Goal: Use online tool/utility: Use online tool/utility

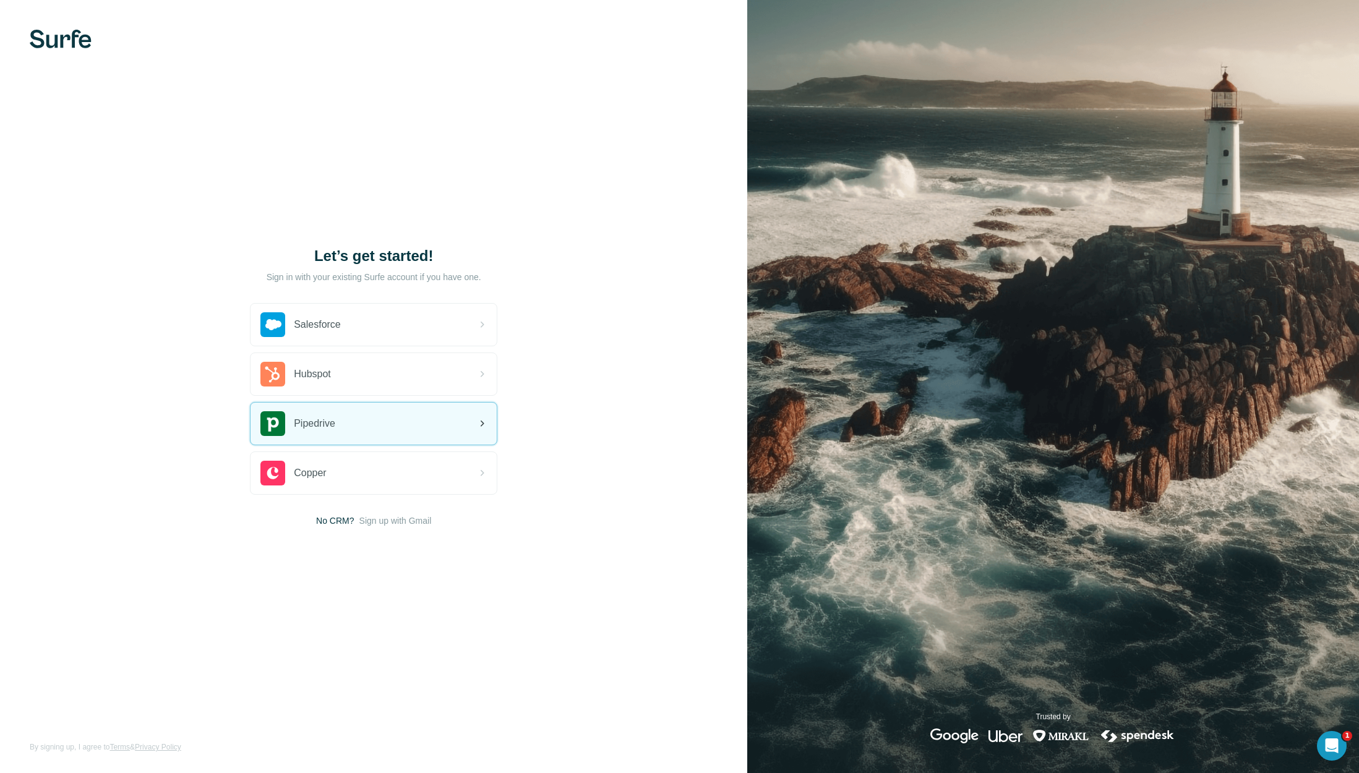
click at [331, 430] on span "Pipedrive" at bounding box center [314, 423] width 41 height 15
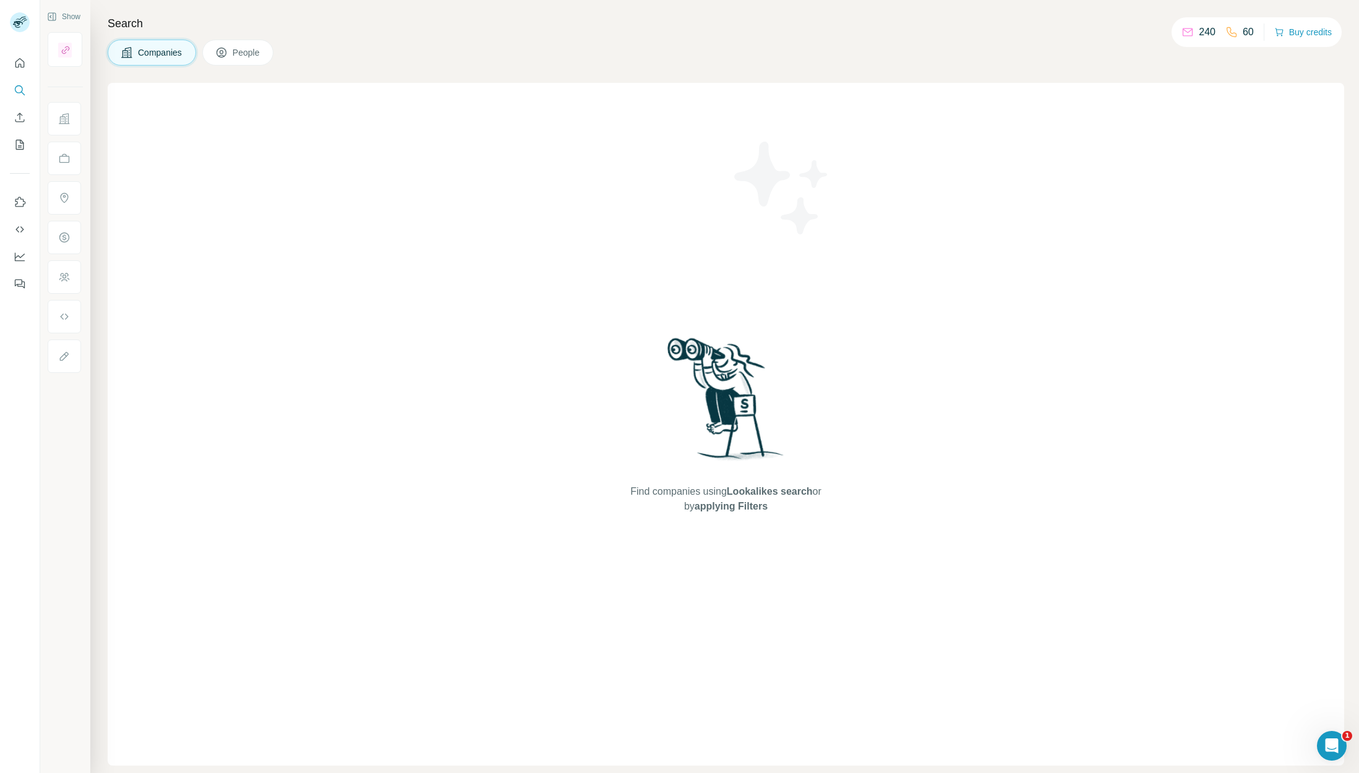
click at [130, 49] on icon at bounding box center [127, 52] width 12 height 12
click at [233, 53] on span "People" at bounding box center [247, 52] width 28 height 12
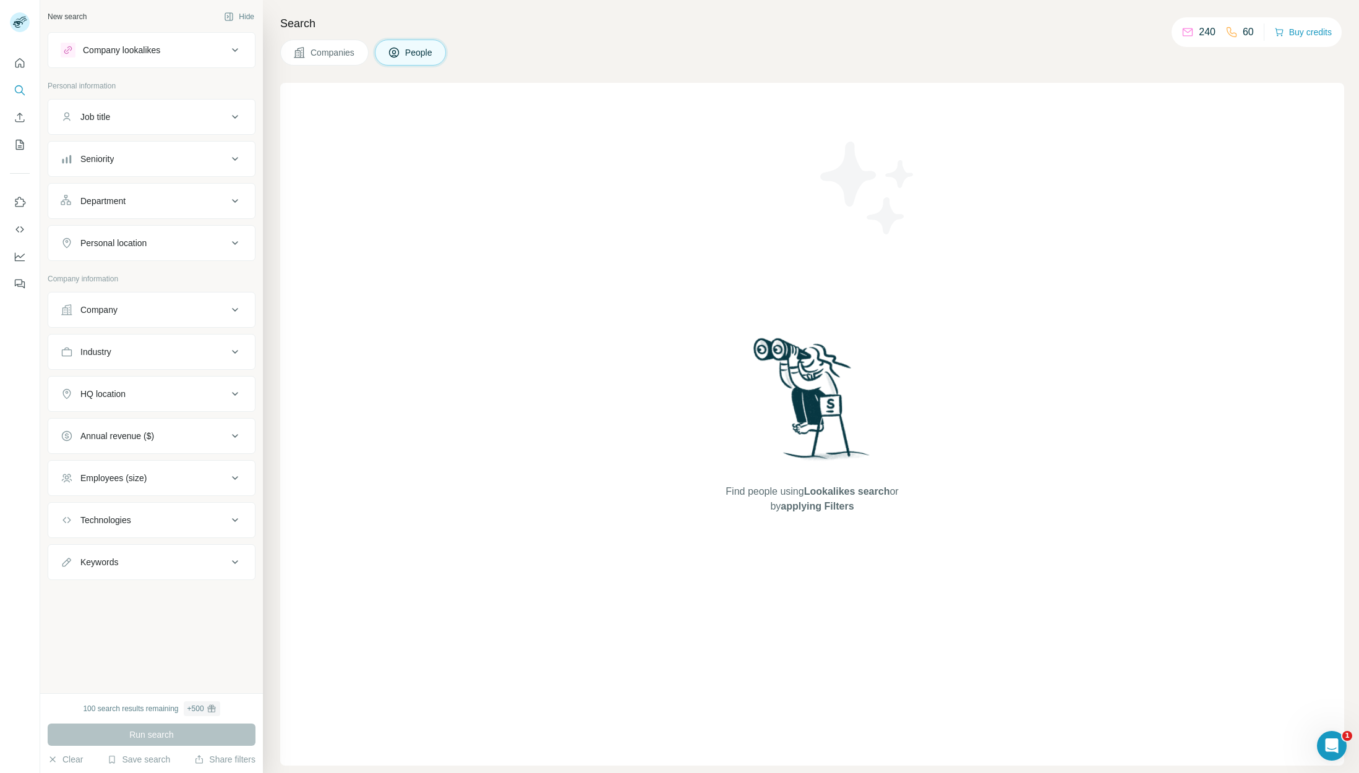
click at [416, 54] on span "People" at bounding box center [419, 52] width 28 height 12
click at [318, 48] on span "Companies" at bounding box center [333, 52] width 45 height 12
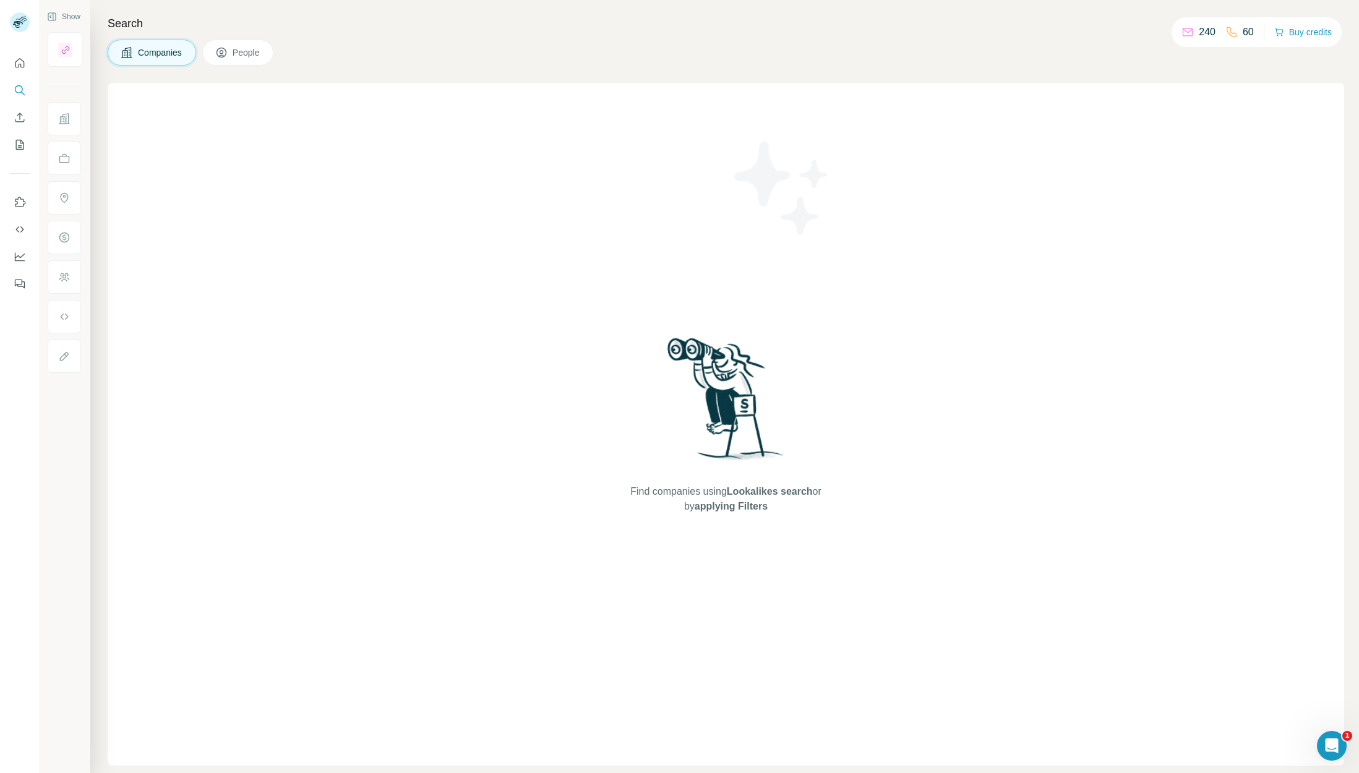
click at [239, 57] on span "People" at bounding box center [247, 52] width 28 height 12
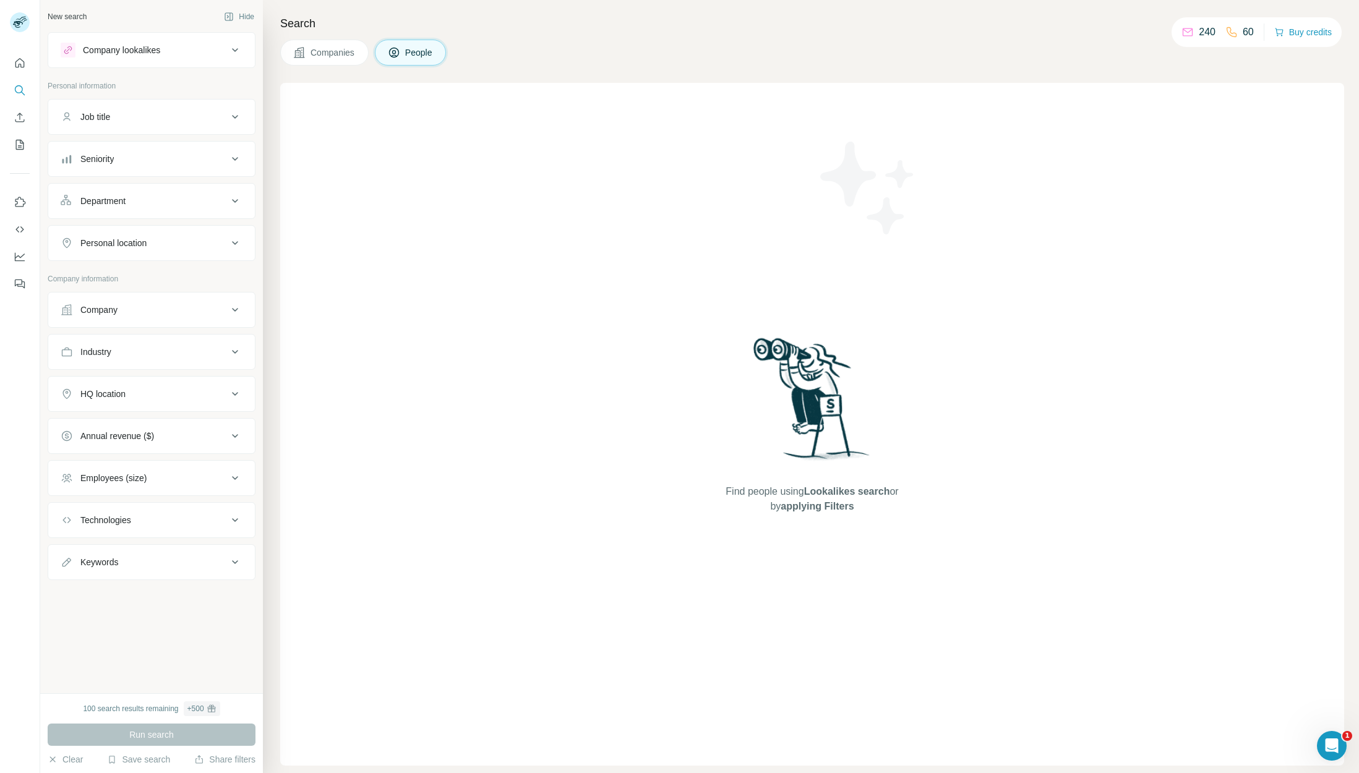
click at [108, 314] on div "Company" at bounding box center [98, 310] width 37 height 12
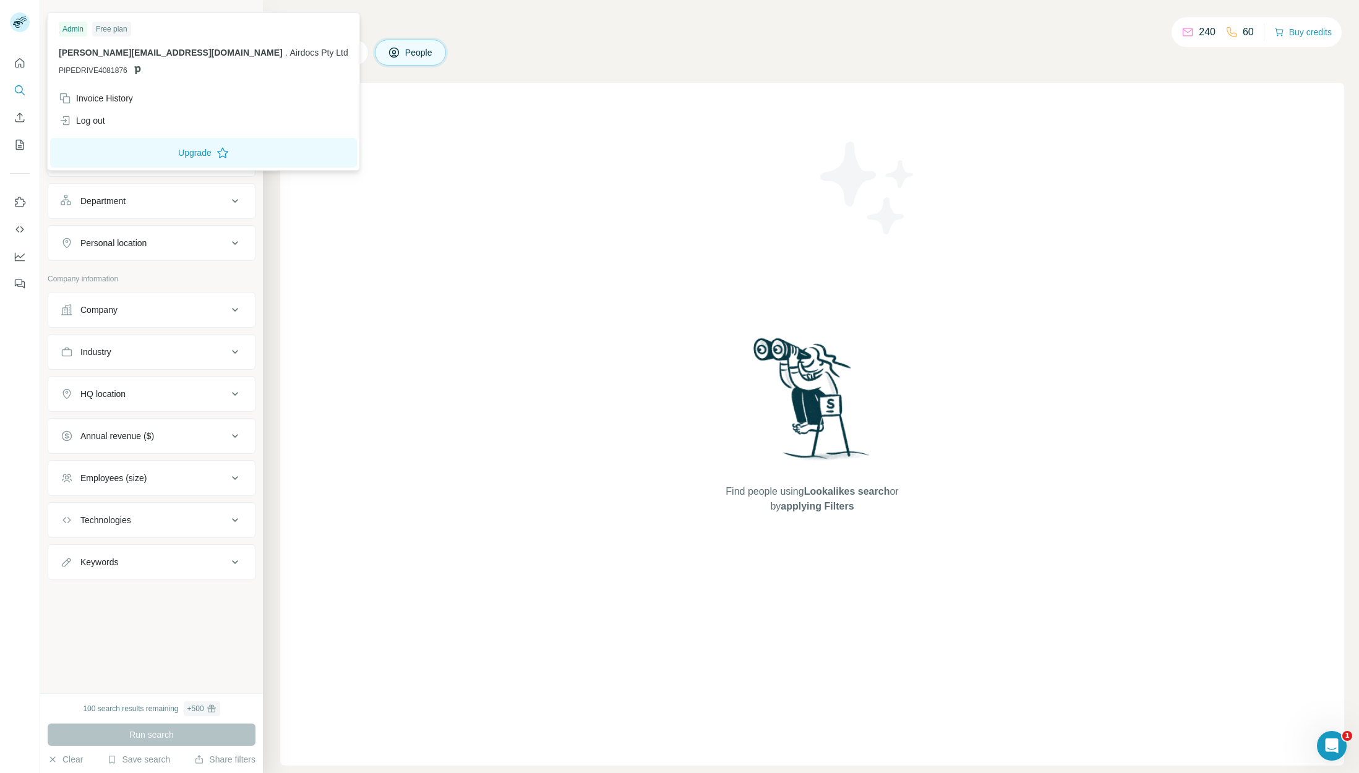
click at [22, 22] on rect at bounding box center [20, 22] width 20 height 20
click at [74, 32] on div "Admin" at bounding box center [73, 29] width 28 height 15
click at [402, 202] on div "Find people using Lookalikes search or by applying Filters" at bounding box center [812, 424] width 1064 height 683
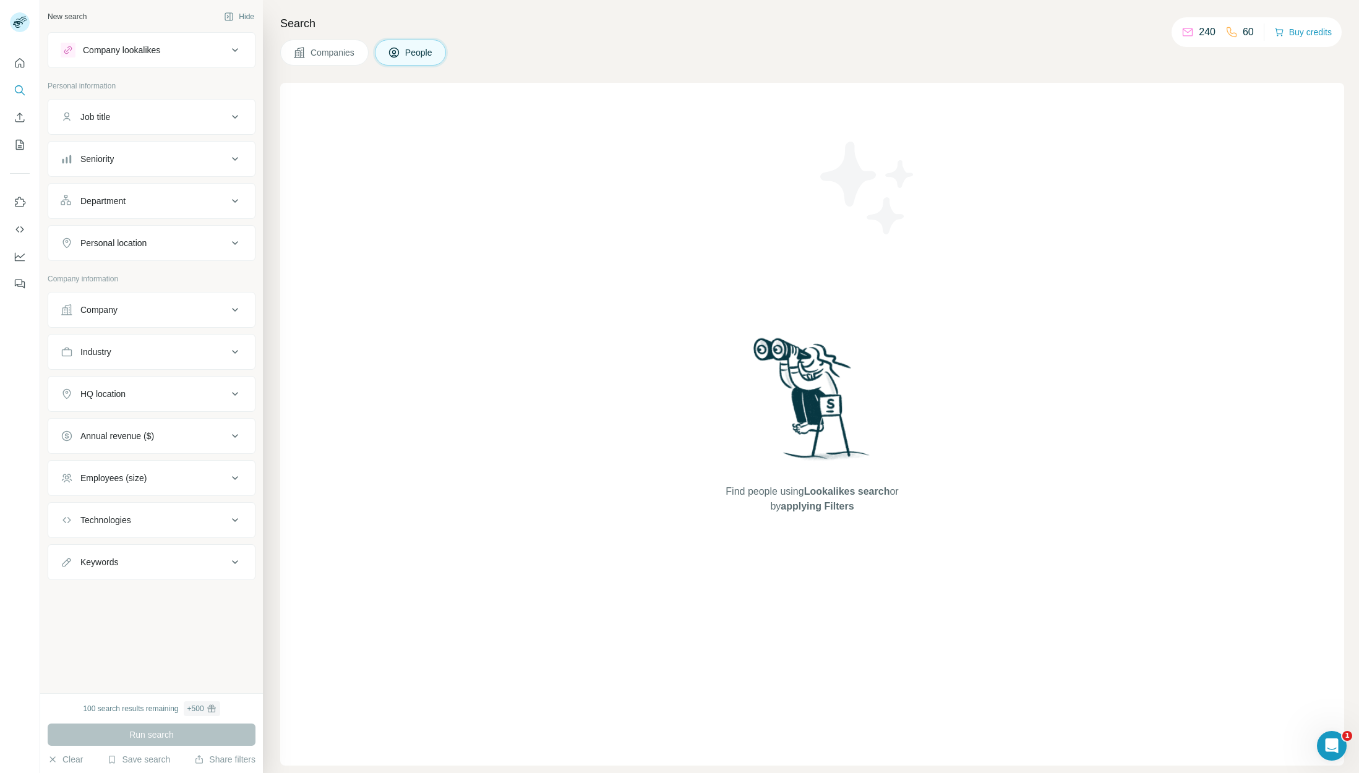
click at [373, 180] on div "Find people using Lookalikes search or by applying Filters" at bounding box center [812, 424] width 1064 height 683
